Goal: Check status: Check status

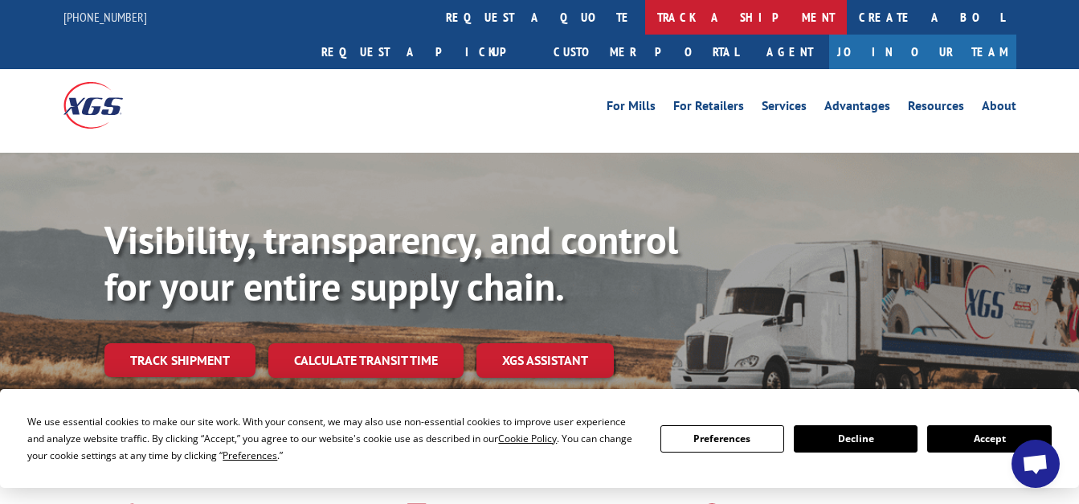
click at [645, 17] on link "track a shipment" at bounding box center [746, 17] width 202 height 35
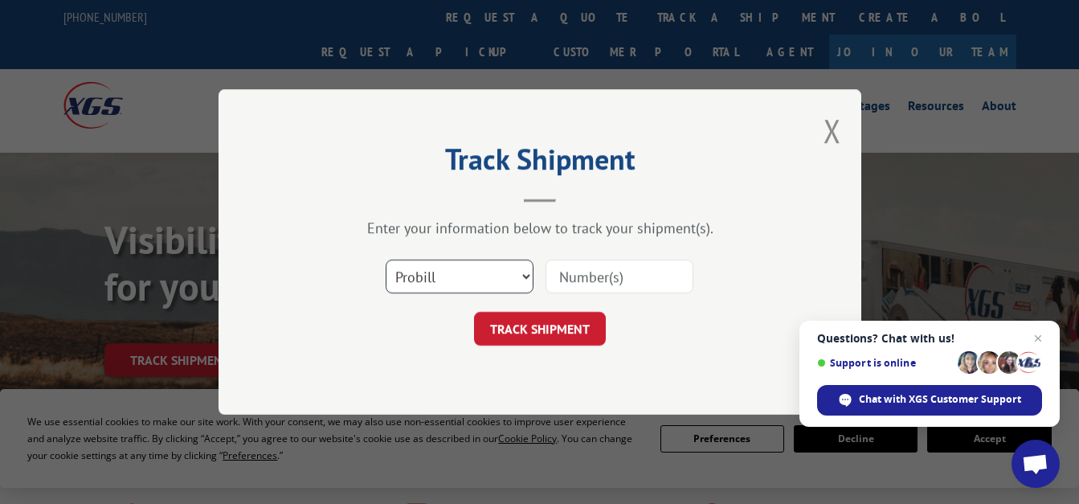
click at [490, 275] on select "Select category... Probill BOL PO" at bounding box center [460, 276] width 148 height 34
select select "bol"
click at [386, 259] on select "Select category... Probill BOL PO" at bounding box center [460, 276] width 148 height 34
click at [606, 275] on input at bounding box center [619, 276] width 148 height 34
paste input "6002893"
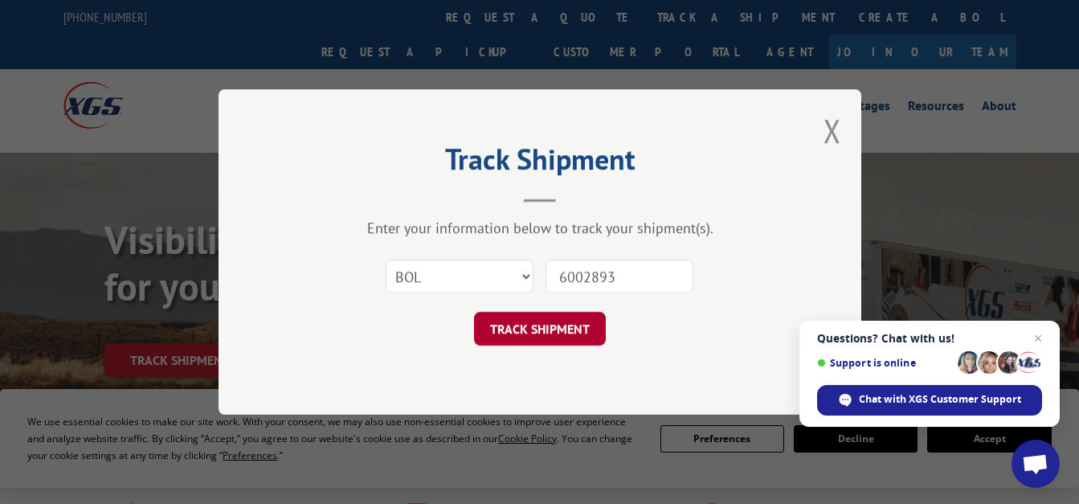
type input "6002893"
click at [560, 327] on button "TRACK SHIPMENT" at bounding box center [540, 329] width 132 height 34
